Goal: Transaction & Acquisition: Purchase product/service

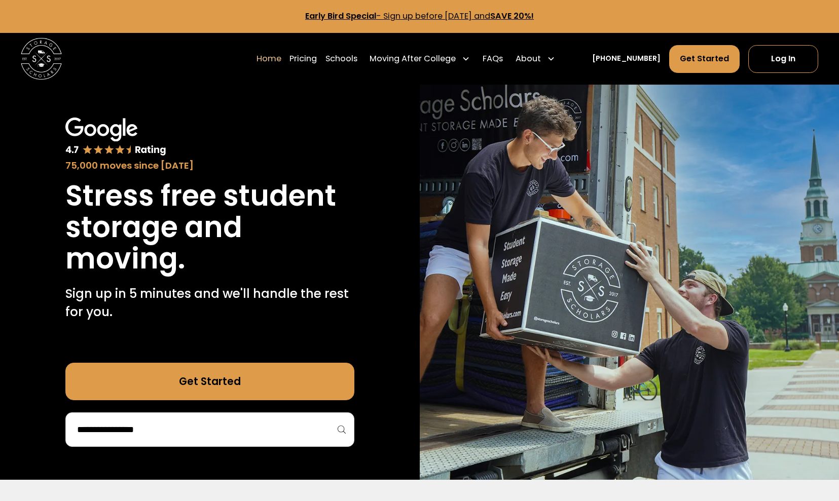
click at [293, 438] on div at bounding box center [209, 430] width 289 height 34
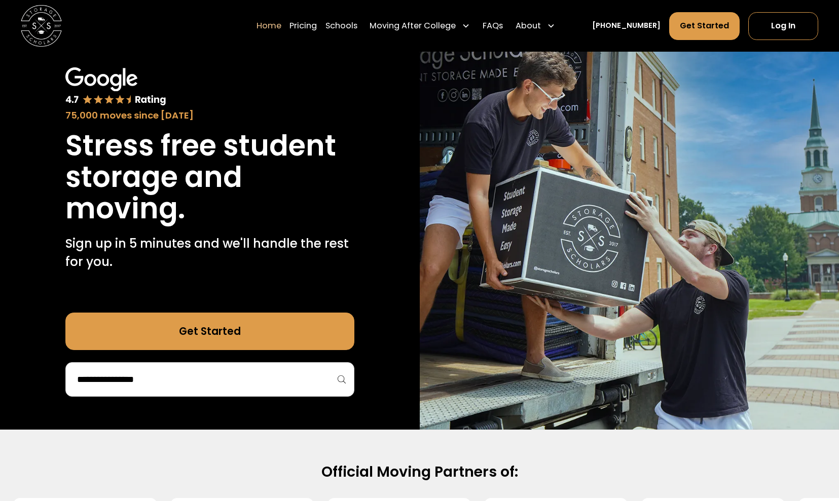
scroll to position [65, 0]
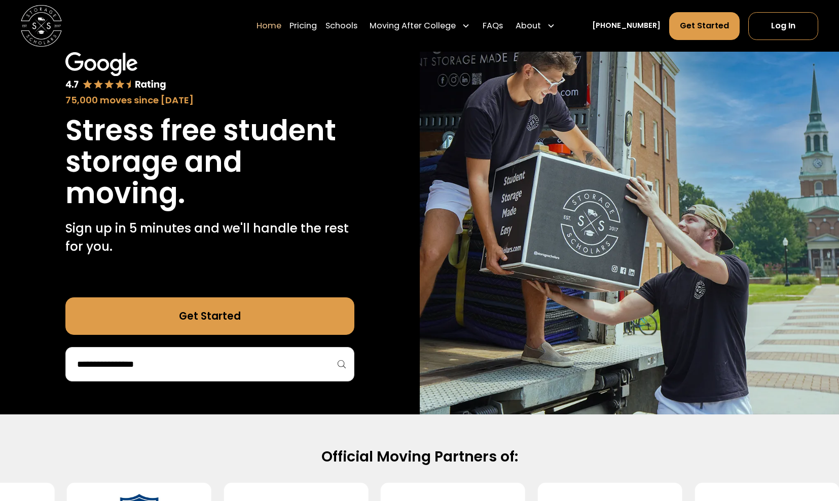
click at [227, 378] on div at bounding box center [209, 364] width 289 height 34
click at [206, 376] on div at bounding box center [209, 364] width 289 height 34
click at [340, 368] on input "search" at bounding box center [210, 364] width 268 height 17
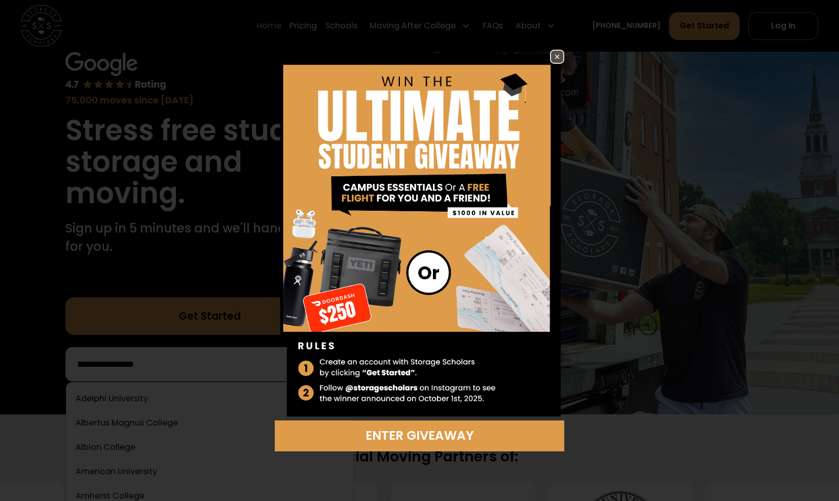
click at [556, 54] on img at bounding box center [557, 57] width 12 height 12
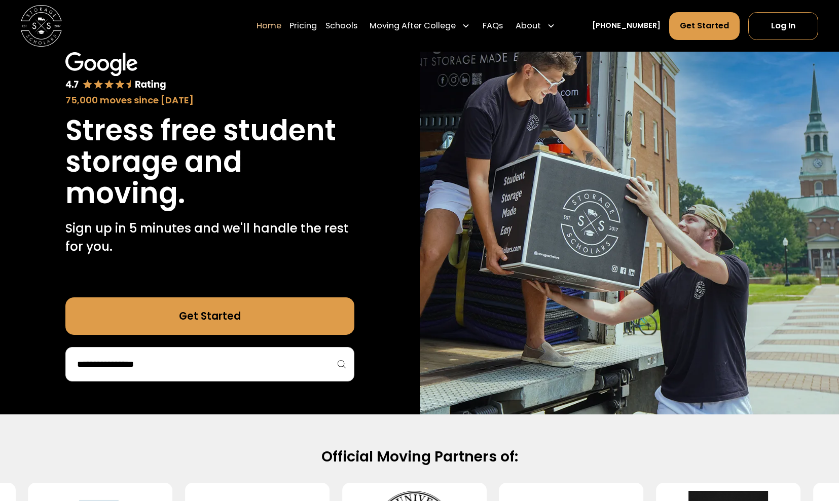
click at [321, 355] on div at bounding box center [209, 364] width 289 height 34
click at [338, 363] on div at bounding box center [209, 364] width 289 height 34
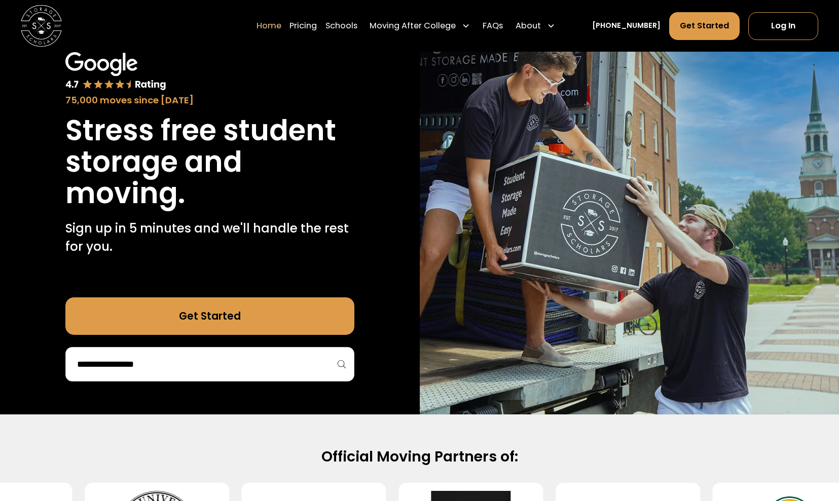
click at [338, 363] on div at bounding box center [209, 364] width 289 height 34
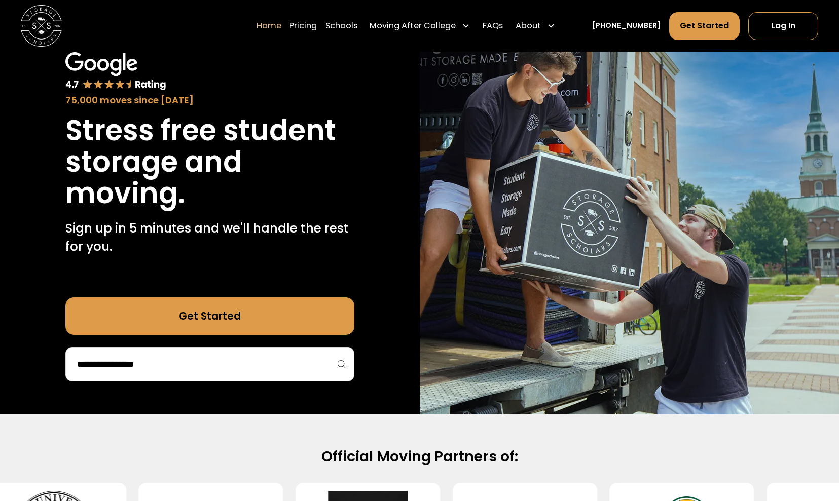
click at [341, 364] on div at bounding box center [209, 364] width 289 height 34
click at [228, 355] on div at bounding box center [209, 364] width 289 height 34
click at [165, 360] on input "search" at bounding box center [210, 364] width 268 height 17
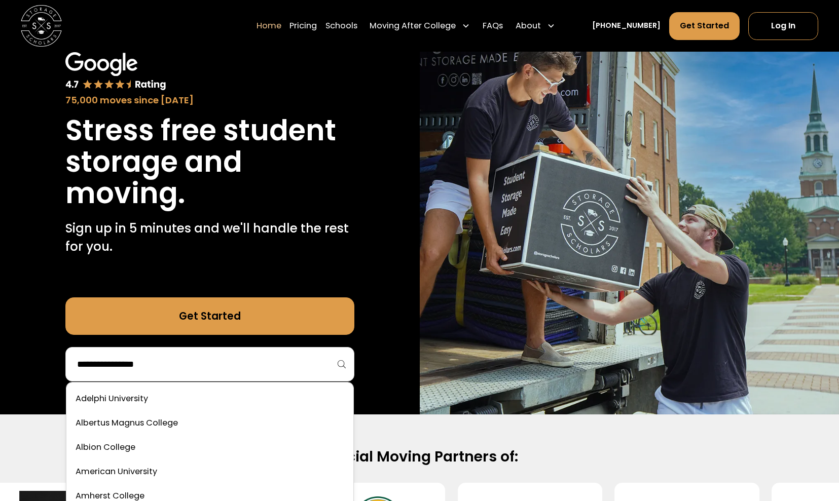
type input "*"
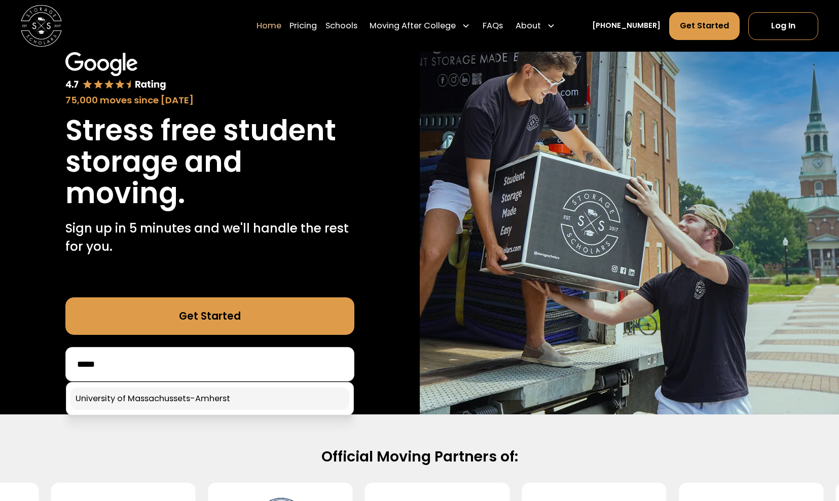
type input "*****"
click at [179, 395] on link at bounding box center [209, 399] width 279 height 22
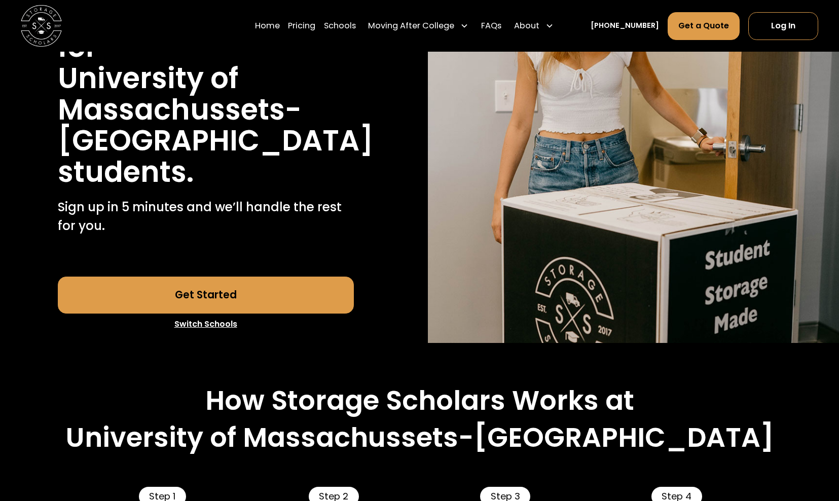
scroll to position [114, 0]
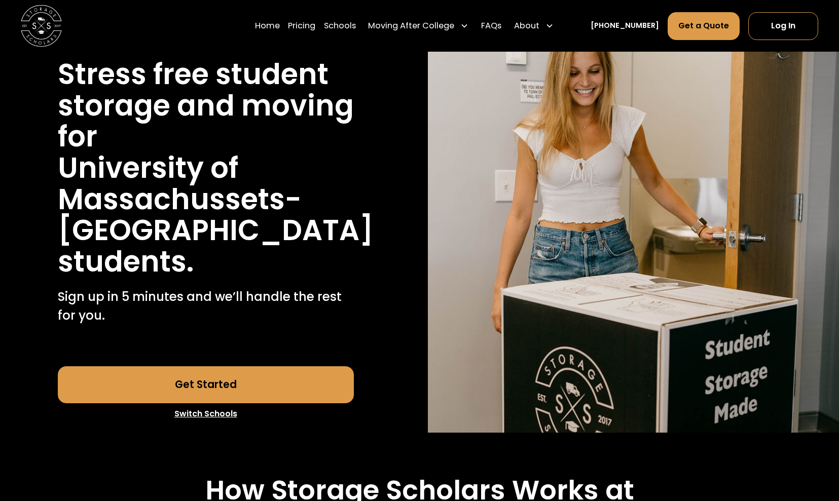
click at [322, 379] on link "Get Started" at bounding box center [206, 384] width 296 height 37
